Goal: Task Accomplishment & Management: Use online tool/utility

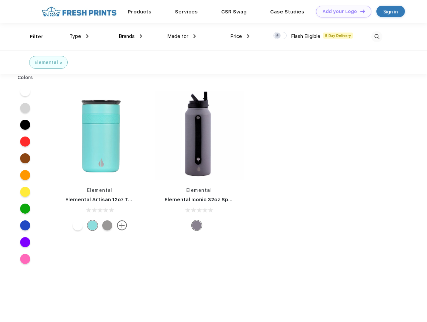
scroll to position [0, 0]
click at [341, 11] on link "Add your Logo Design Tool" at bounding box center [343, 12] width 55 height 12
click at [0, 0] on div "Design Tool" at bounding box center [0, 0] width 0 height 0
click at [360, 11] on link "Add your Logo Design Tool" at bounding box center [343, 12] width 55 height 12
click at [32, 37] on div "Filter" at bounding box center [37, 37] width 14 height 8
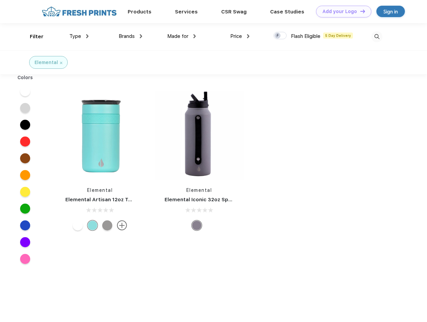
click at [79, 36] on span "Type" at bounding box center [75, 36] width 12 height 6
click at [130, 36] on span "Brands" at bounding box center [127, 36] width 16 height 6
click at [182, 36] on span "Made for" at bounding box center [177, 36] width 21 height 6
click at [240, 36] on span "Price" at bounding box center [236, 36] width 12 height 6
click at [280, 36] on div at bounding box center [280, 35] width 13 height 7
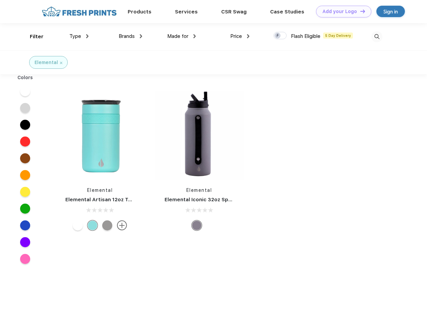
click at [278, 36] on input "checkbox" at bounding box center [276, 34] width 4 height 4
click at [377, 37] on img at bounding box center [377, 36] width 11 height 11
